Goal: Information Seeking & Learning: Learn about a topic

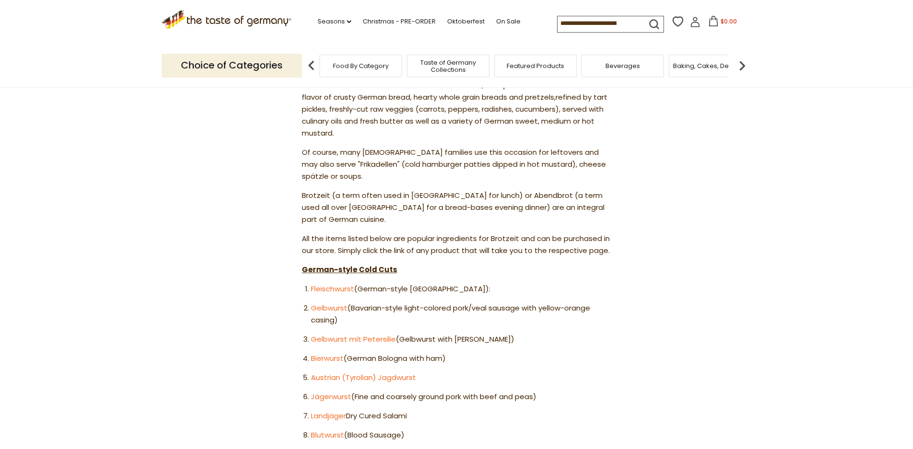
scroll to position [432, 0]
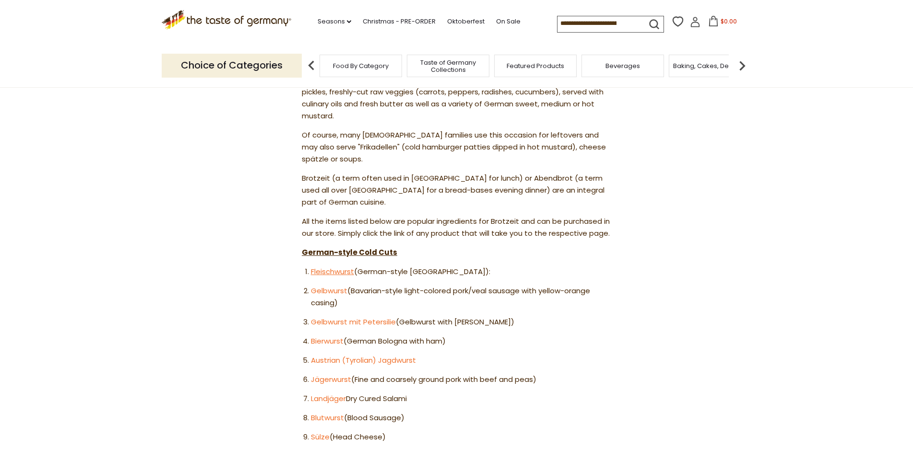
click at [330, 267] on link "Fleischwurst" at bounding box center [332, 272] width 43 height 10
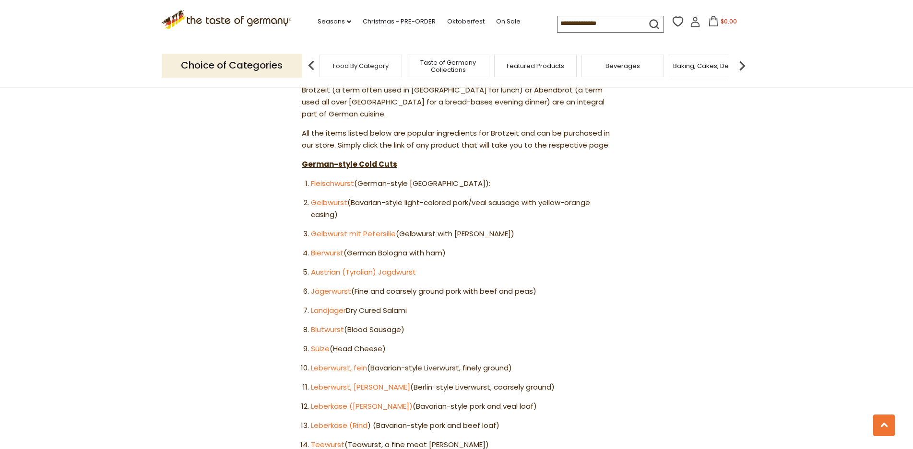
scroll to position [528, 0]
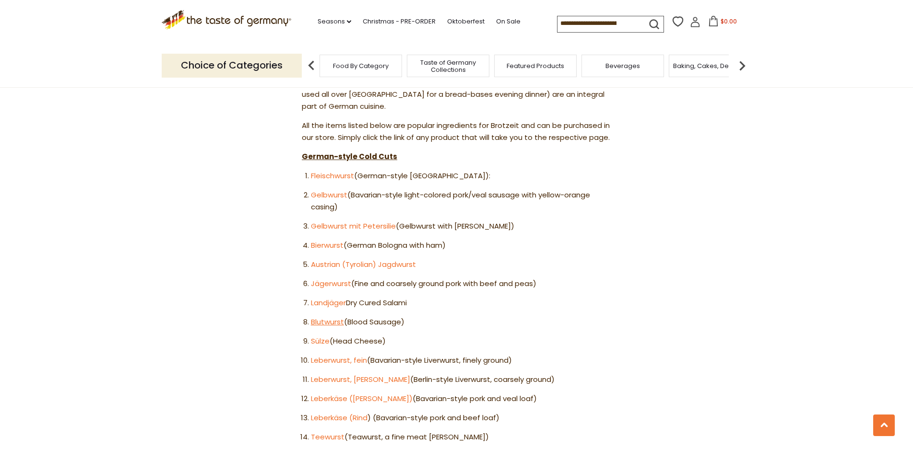
click at [327, 317] on link "Blutwurst" at bounding box center [327, 322] width 33 height 10
click at [321, 432] on link "Teewurst" at bounding box center [328, 437] width 34 height 10
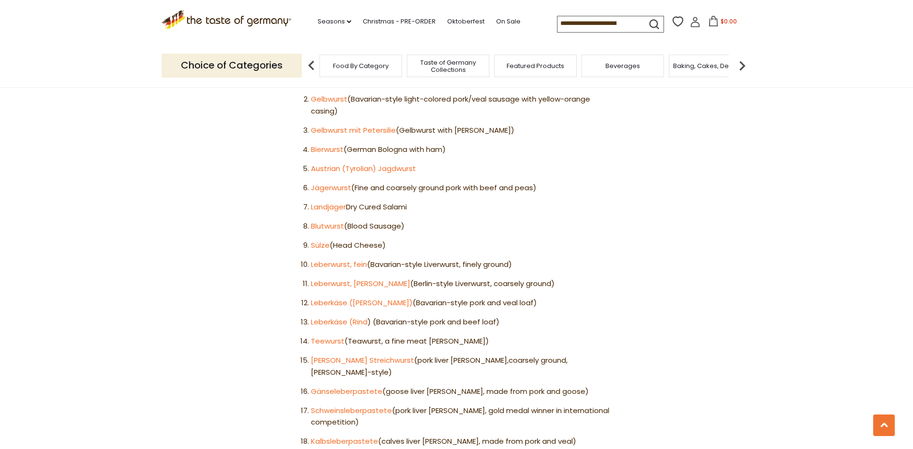
scroll to position [671, 0]
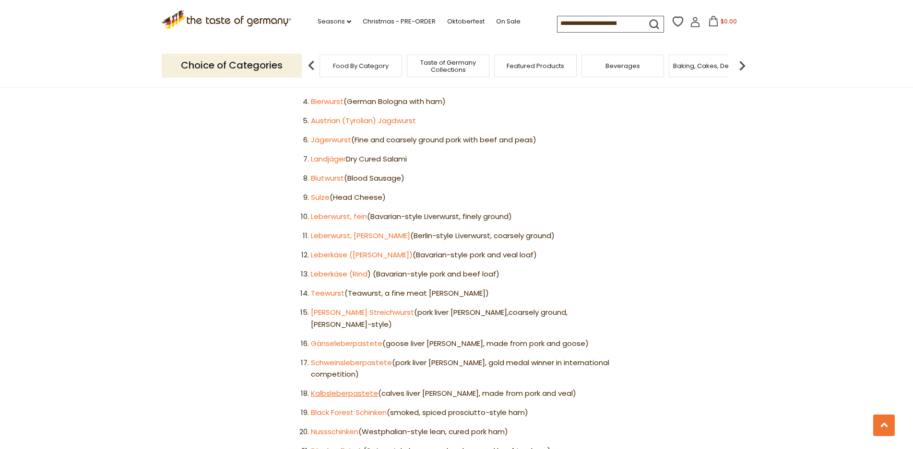
click at [352, 388] on link "Kalbsleberpastete" at bounding box center [344, 393] width 67 height 10
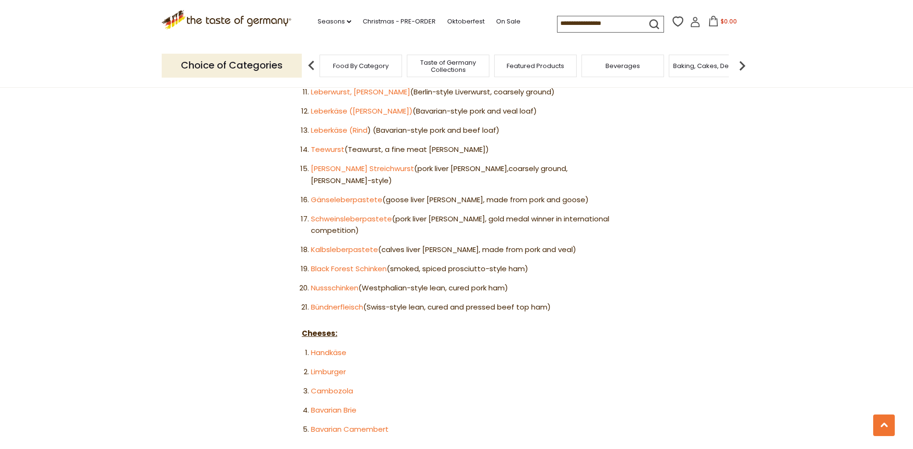
scroll to position [863, 0]
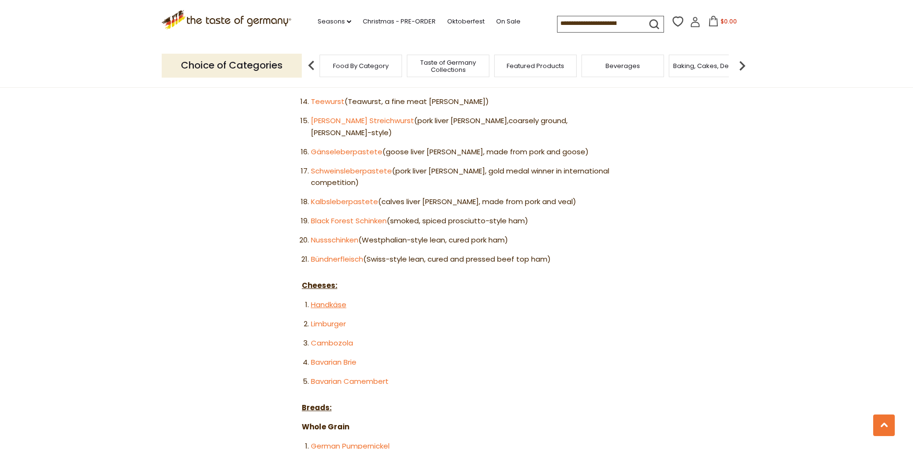
click at [325, 300] on link "Handkäse" at bounding box center [328, 305] width 35 height 10
click at [320, 357] on link "Bavarian Brie" at bounding box center [334, 362] width 46 height 10
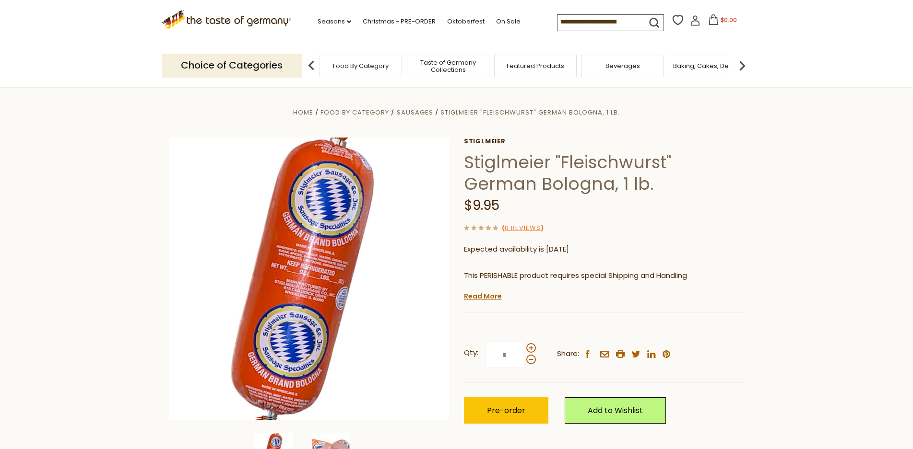
click at [533, 63] on span "Featured Products" at bounding box center [535, 65] width 58 height 7
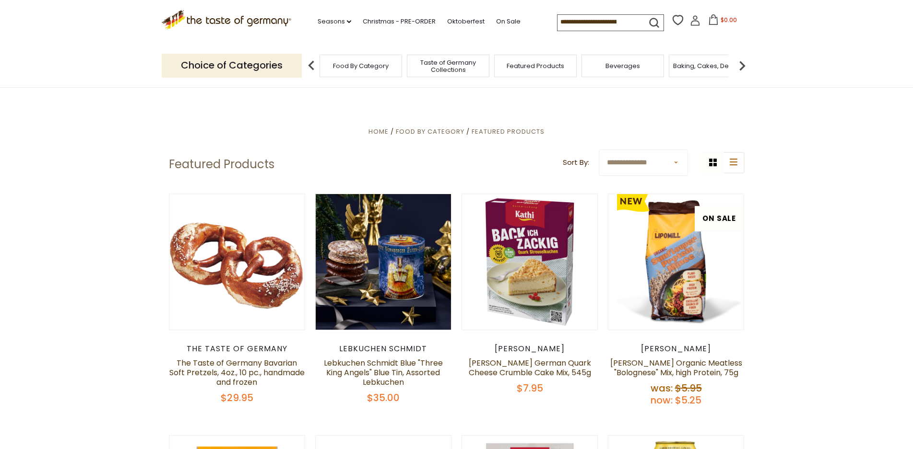
scroll to position [48, 0]
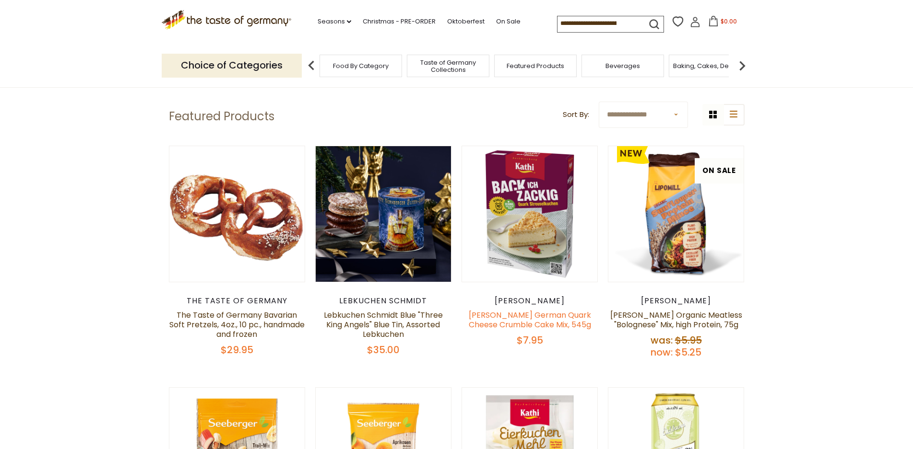
click at [515, 318] on link "Kathi German Quark Cheese Crumble Cake Mix, 545g" at bounding box center [530, 320] width 122 height 21
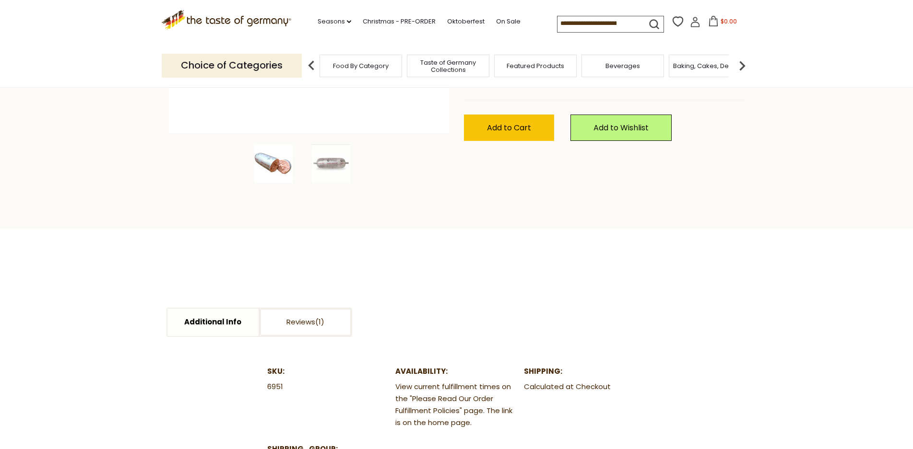
scroll to position [288, 0]
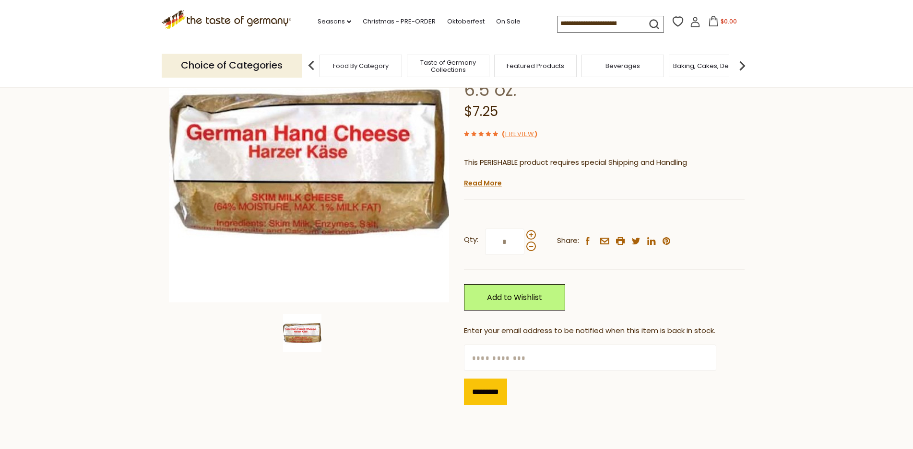
scroll to position [144, 0]
